Goal: Task Accomplishment & Management: Use online tool/utility

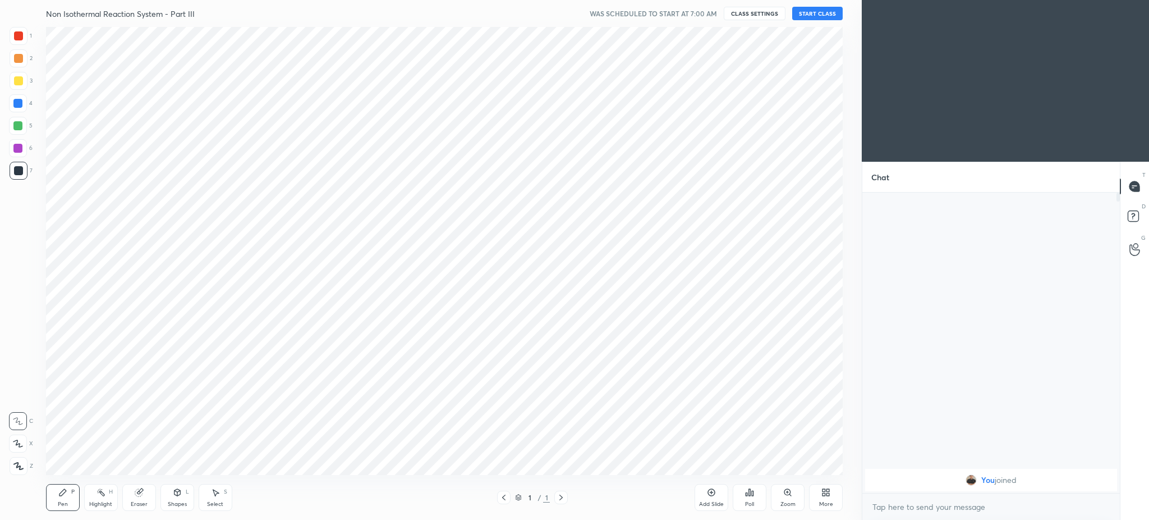
scroll to position [55660, 55292]
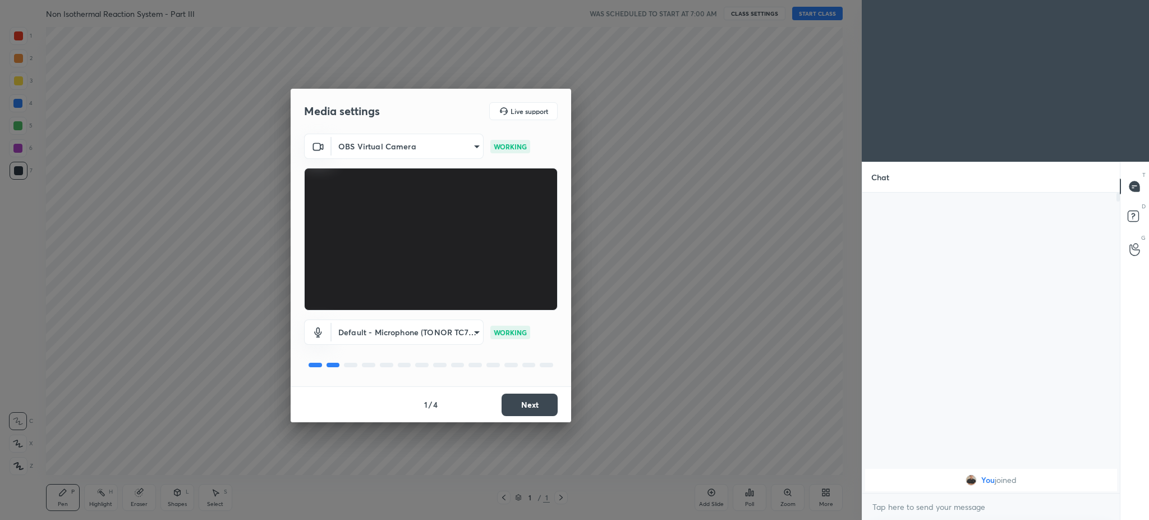
click at [543, 404] on button "Next" at bounding box center [530, 404] width 56 height 22
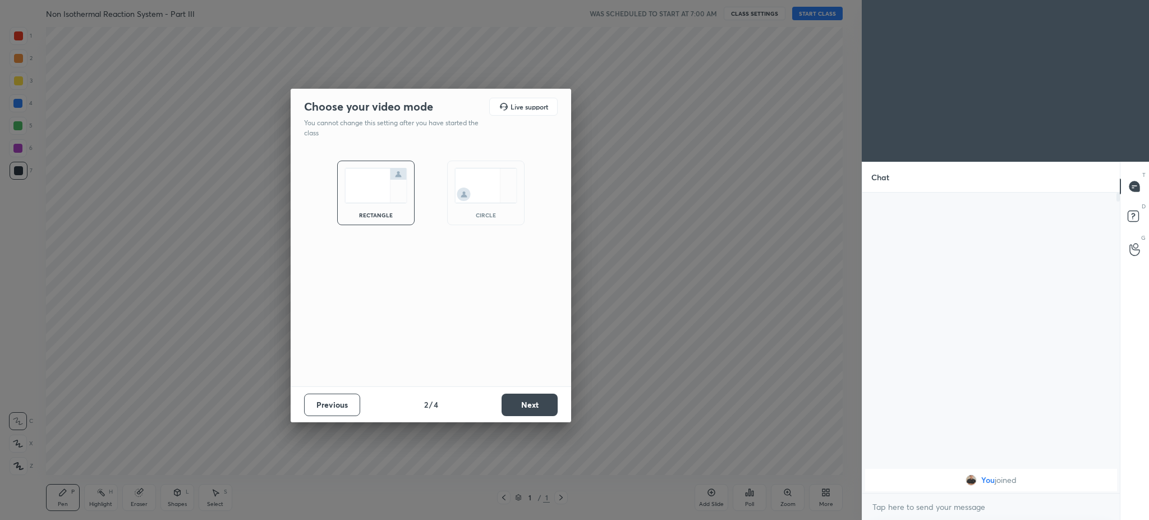
click at [543, 404] on button "Next" at bounding box center [530, 404] width 56 height 22
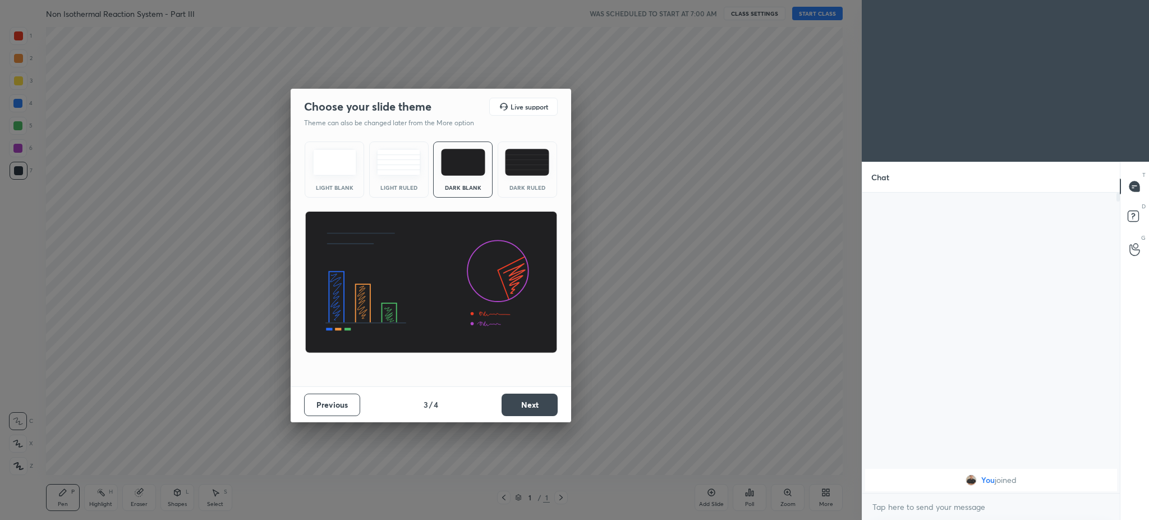
click at [543, 404] on button "Next" at bounding box center [530, 404] width 56 height 22
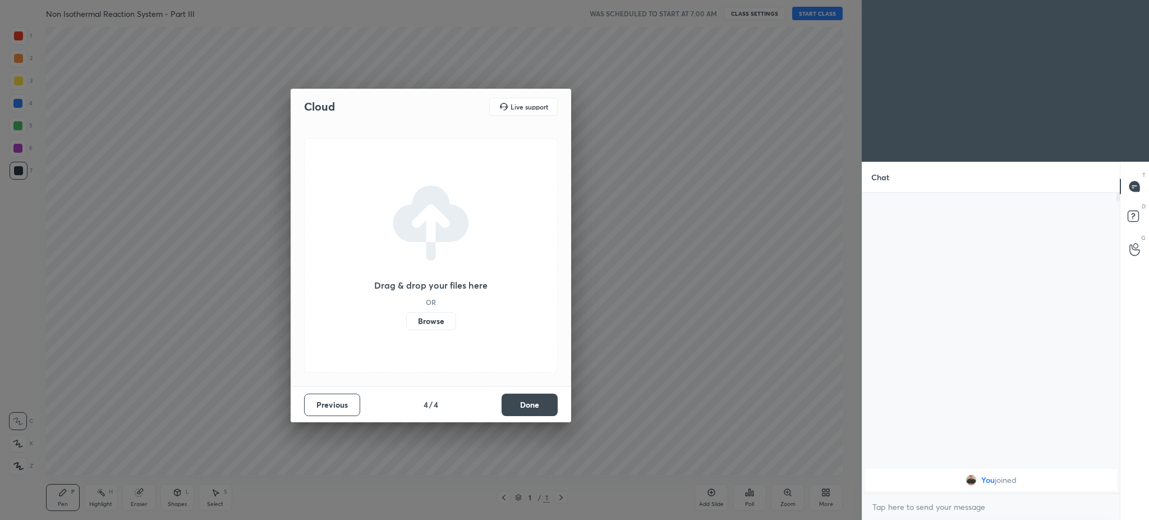
click at [543, 404] on button "Done" at bounding box center [530, 404] width 56 height 22
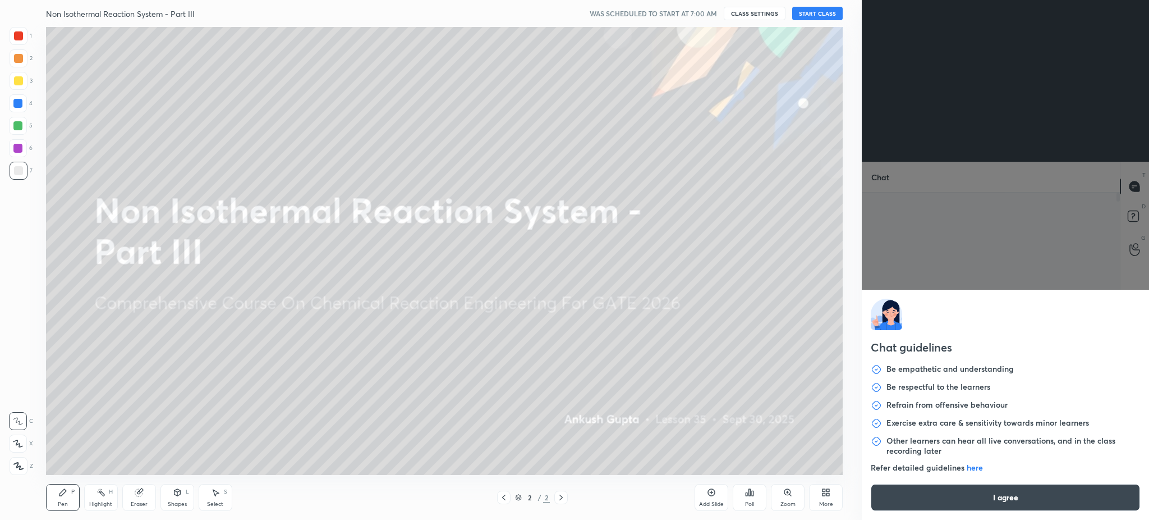
click at [940, 511] on body "1 2 3 4 5 6 7 C X Z C X Z E E Erase all H H Non Isothermal Reaction System - Pa…" at bounding box center [574, 260] width 1149 height 520
click at [947, 497] on button "I agree" at bounding box center [1005, 497] width 269 height 27
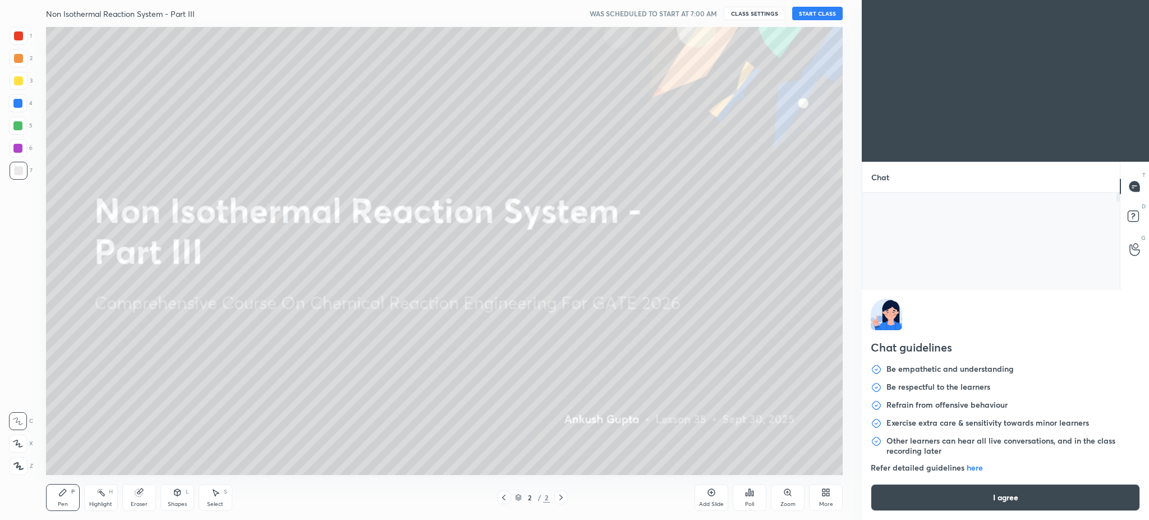
type textarea "x"
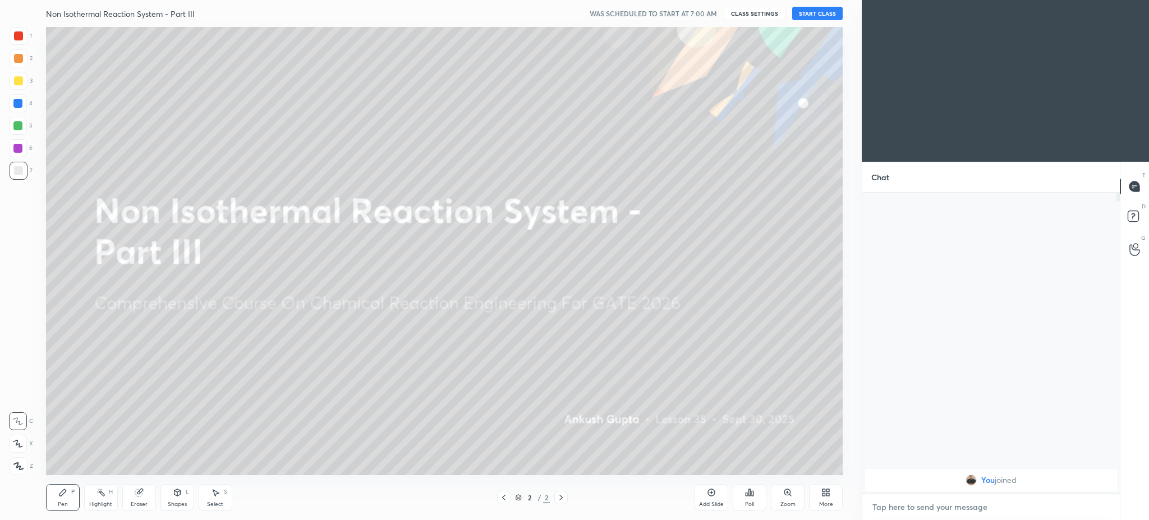
type textarea "h"
type textarea "x"
click at [818, 9] on button "START CLASS" at bounding box center [817, 13] width 50 height 13
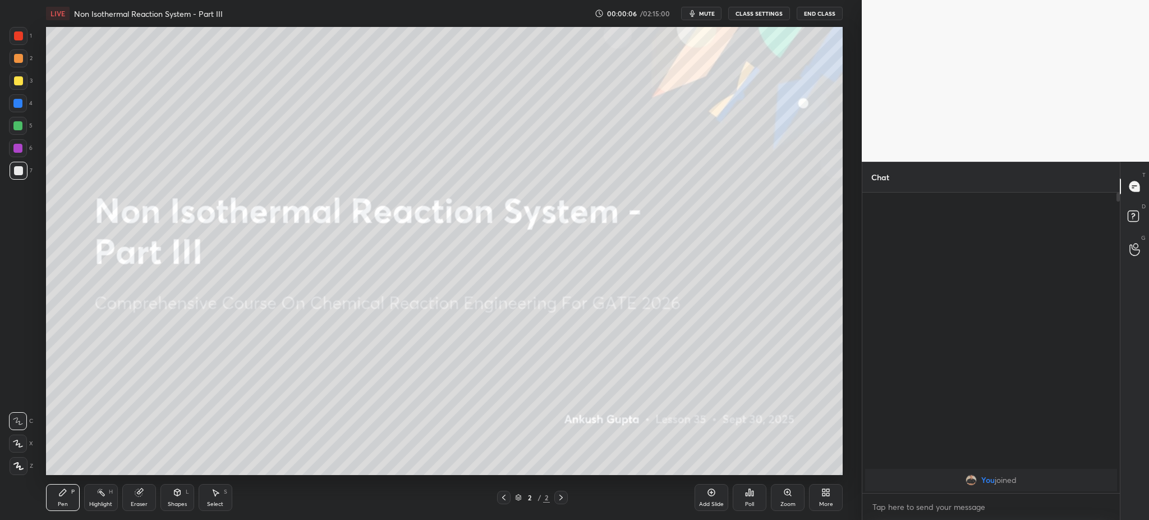
drag, startPoint x: 15, startPoint y: 80, endPoint x: 20, endPoint y: 88, distance: 9.3
click at [16, 81] on div at bounding box center [18, 80] width 9 height 9
click at [13, 470] on div at bounding box center [19, 466] width 18 height 18
click at [822, 9] on button "End Class" at bounding box center [820, 13] width 46 height 13
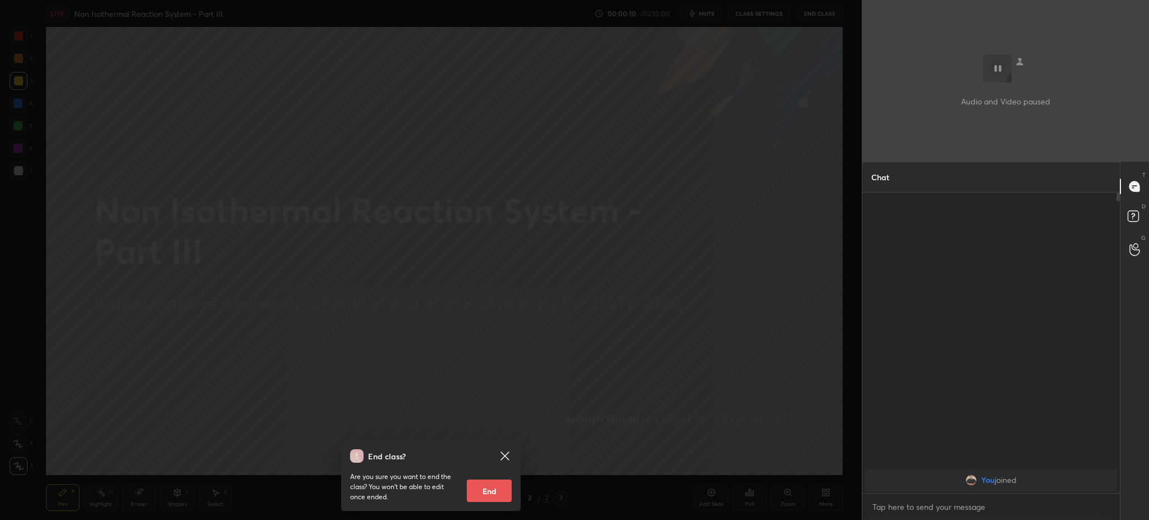
click at [482, 493] on button "End" at bounding box center [489, 490] width 45 height 22
type textarea "x"
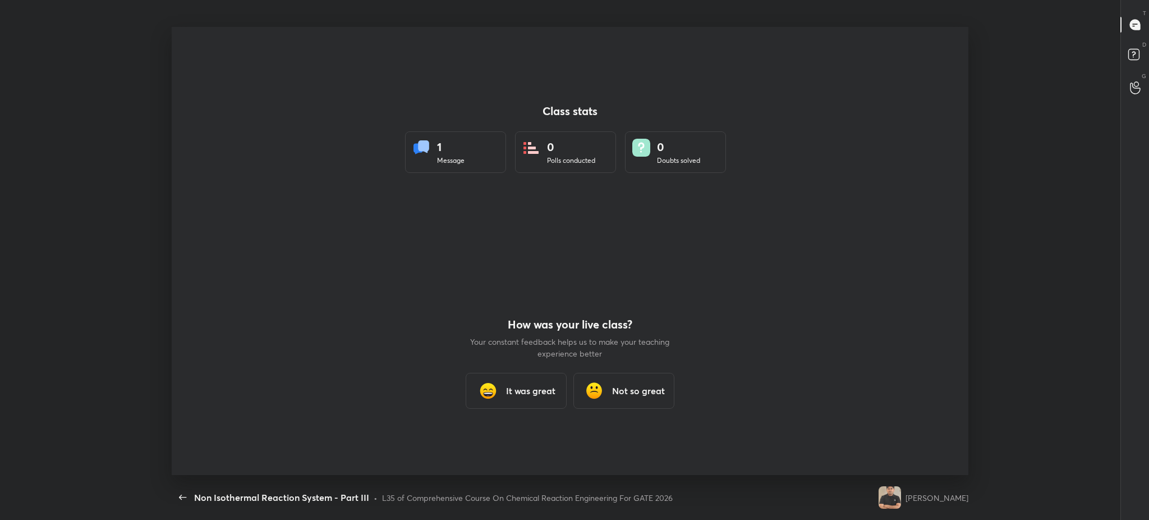
scroll to position [0, 0]
click at [174, 497] on span "button" at bounding box center [183, 496] width 18 height 13
